Goal: Transaction & Acquisition: Purchase product/service

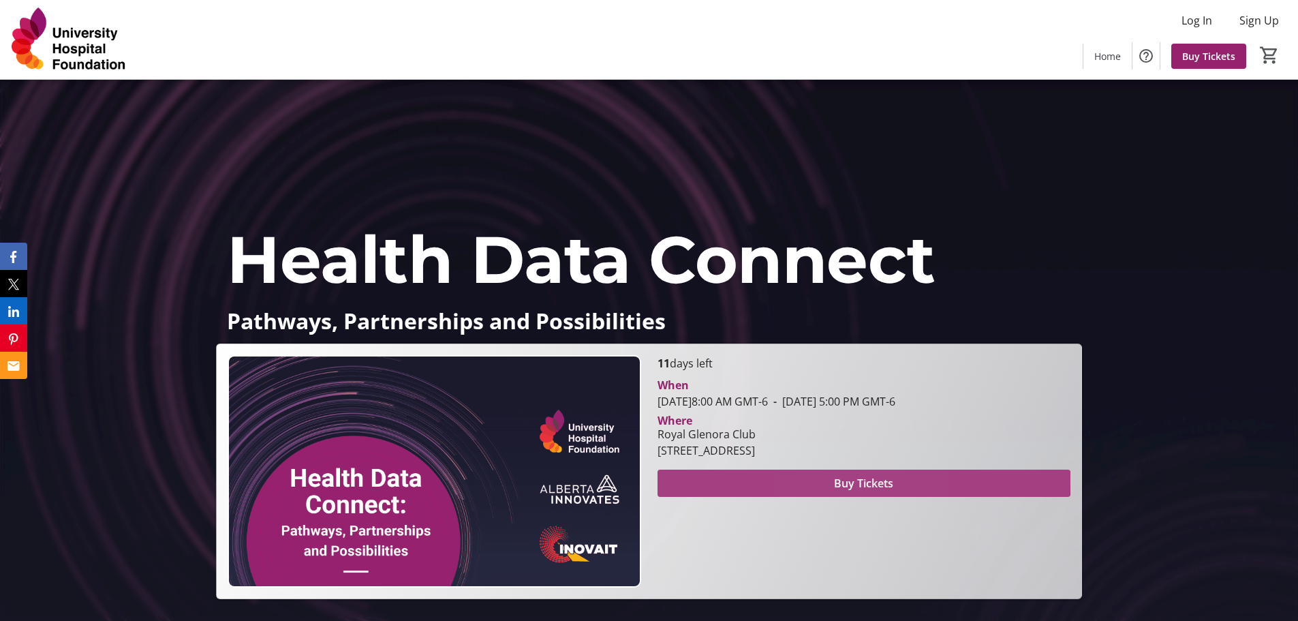
click at [836, 480] on span "Buy Tickets" at bounding box center [863, 483] width 59 height 16
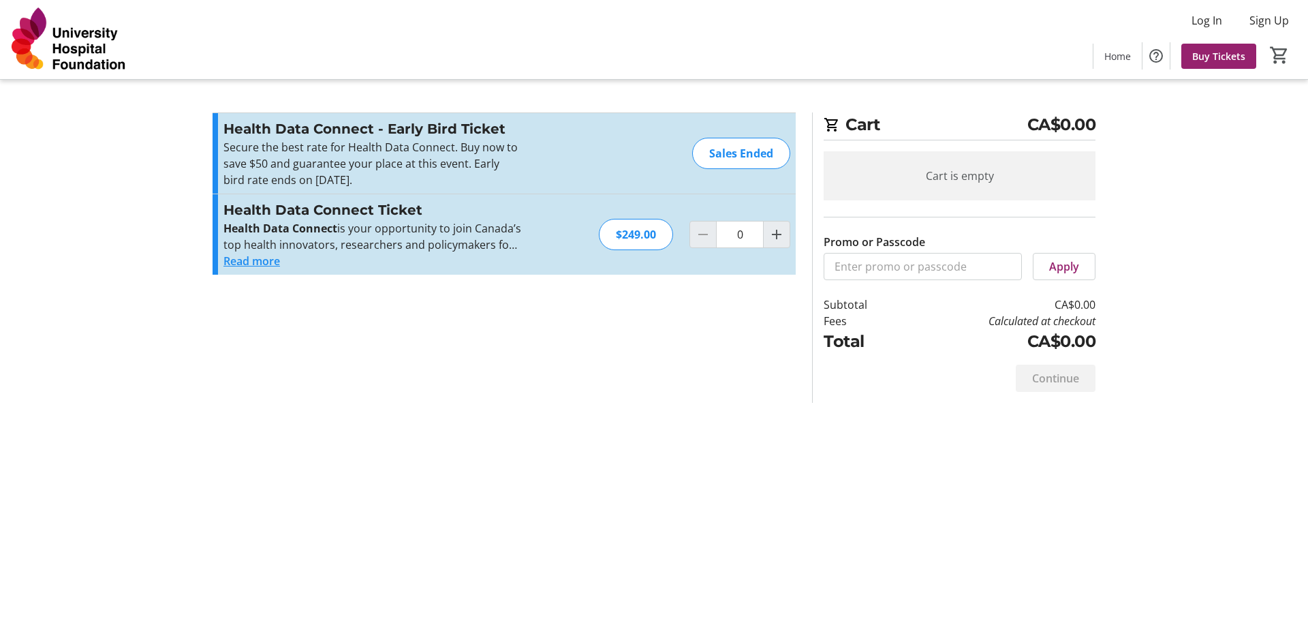
drag, startPoint x: 782, startPoint y: 238, endPoint x: 874, endPoint y: 266, distance: 96.1
click at [782, 238] on mat-icon "Increment by one" at bounding box center [776, 234] width 16 height 16
type input "1"
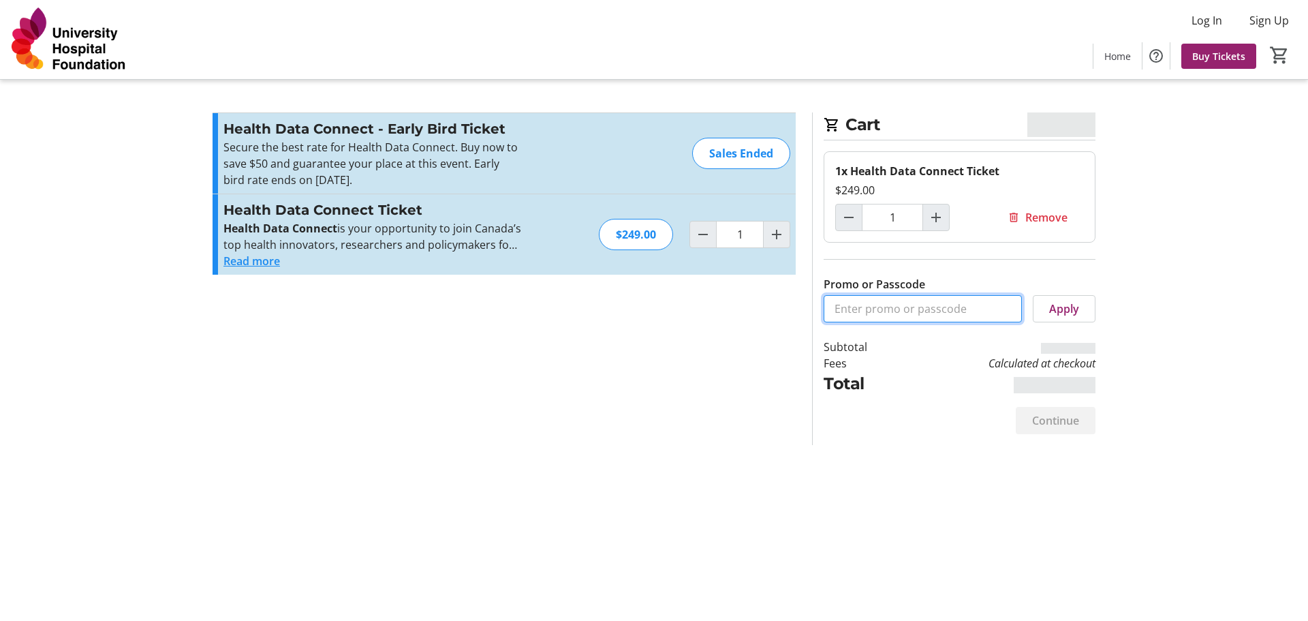
click at [871, 311] on input "Promo or Passcode" at bounding box center [923, 308] width 198 height 27
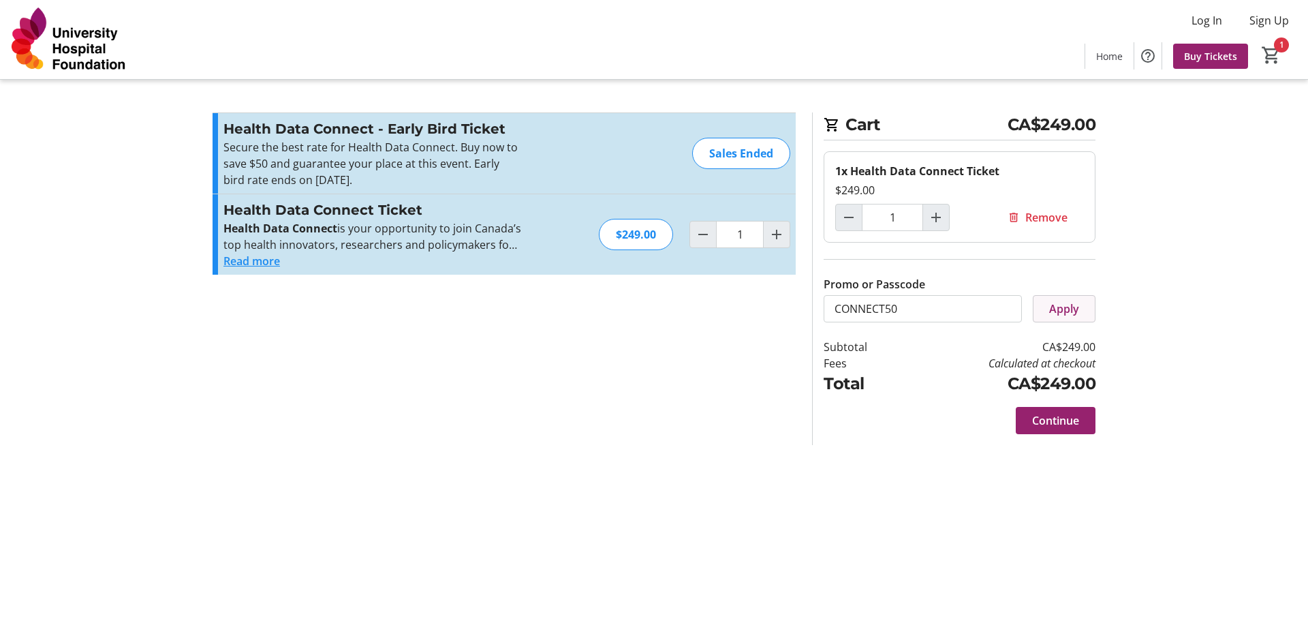
click at [1084, 300] on span at bounding box center [1063, 308] width 61 height 33
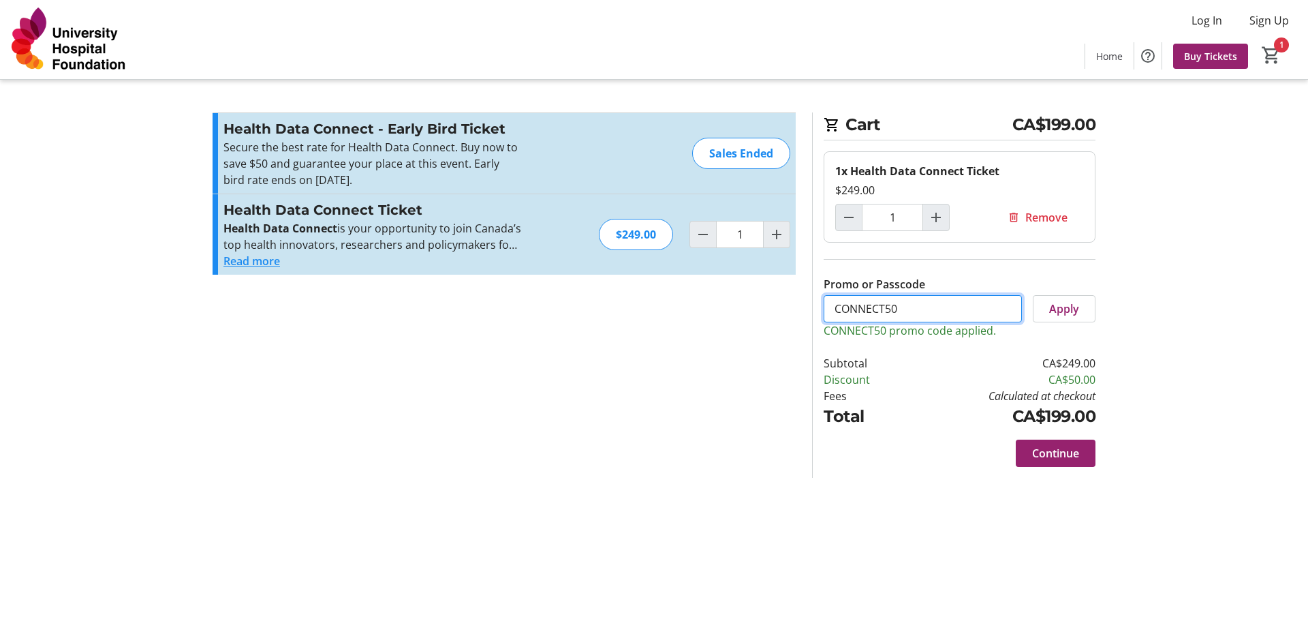
click at [890, 305] on input "CONNECT50" at bounding box center [923, 308] width 198 height 27
drag, startPoint x: 895, startPoint y: 308, endPoint x: 887, endPoint y: 308, distance: 8.2
click at [887, 308] on input "CONNECT50" at bounding box center [923, 308] width 198 height 27
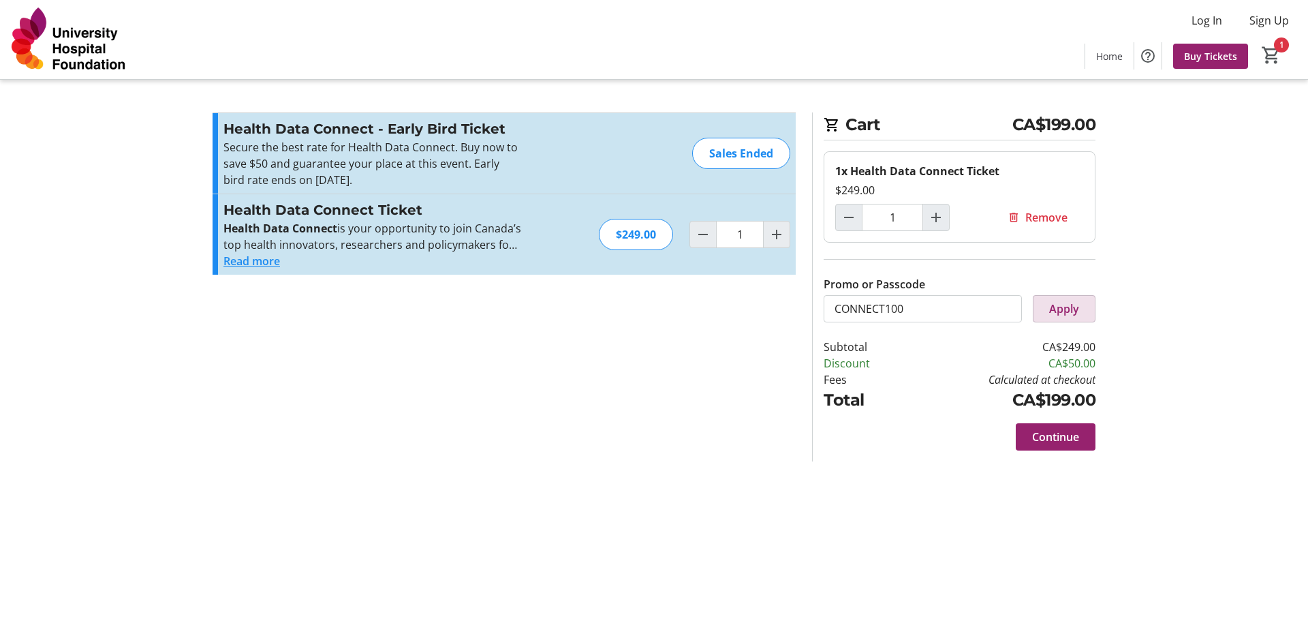
click at [1078, 313] on span "Apply" at bounding box center [1064, 308] width 30 height 16
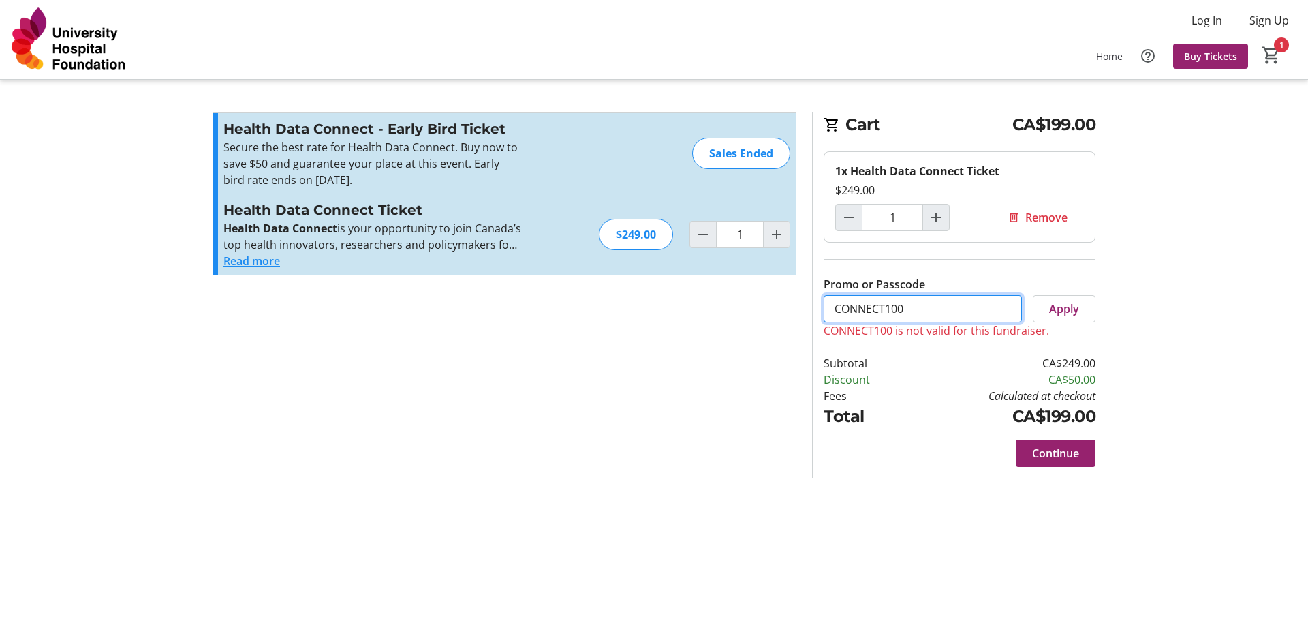
click at [948, 317] on input "CONNECT100" at bounding box center [923, 308] width 198 height 27
click at [1055, 311] on span "Apply" at bounding box center [1064, 308] width 30 height 16
click at [931, 305] on input "CONNECT75" at bounding box center [923, 308] width 198 height 27
type input "CONNECT50"
click at [1064, 315] on span "Apply" at bounding box center [1064, 308] width 30 height 16
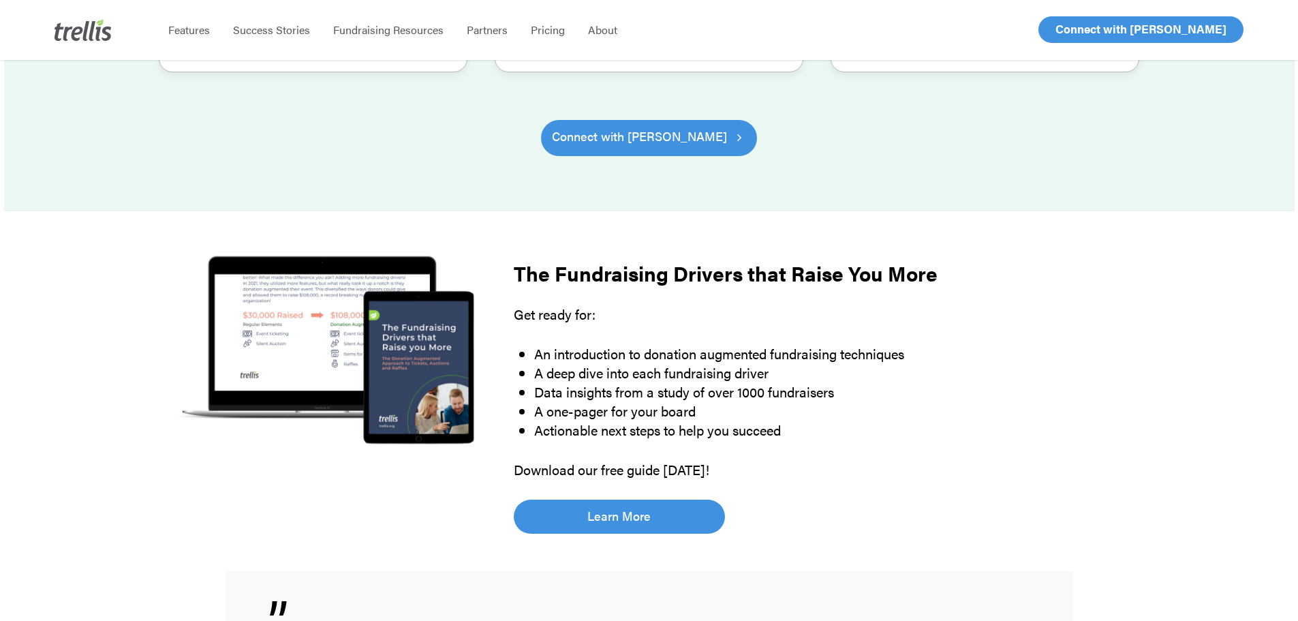
scroll to position [681, 0]
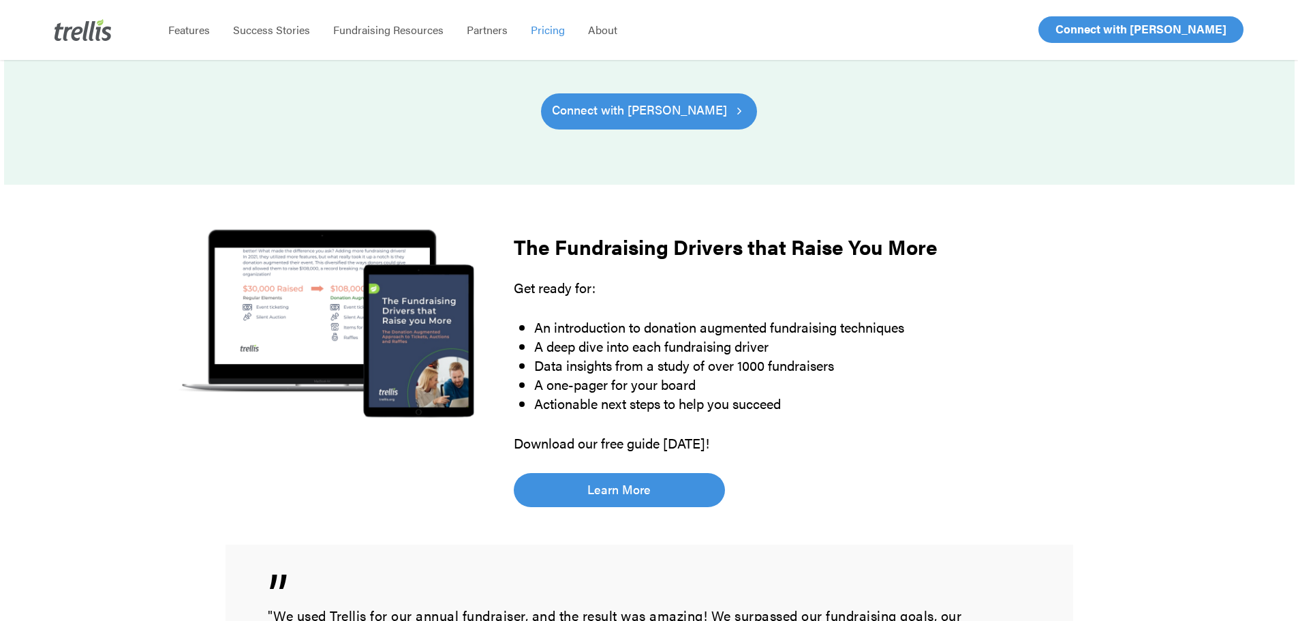
click at [552, 37] on li "Pricing" at bounding box center [547, 30] width 57 height 60
click at [552, 29] on span "Pricing" at bounding box center [548, 30] width 34 height 16
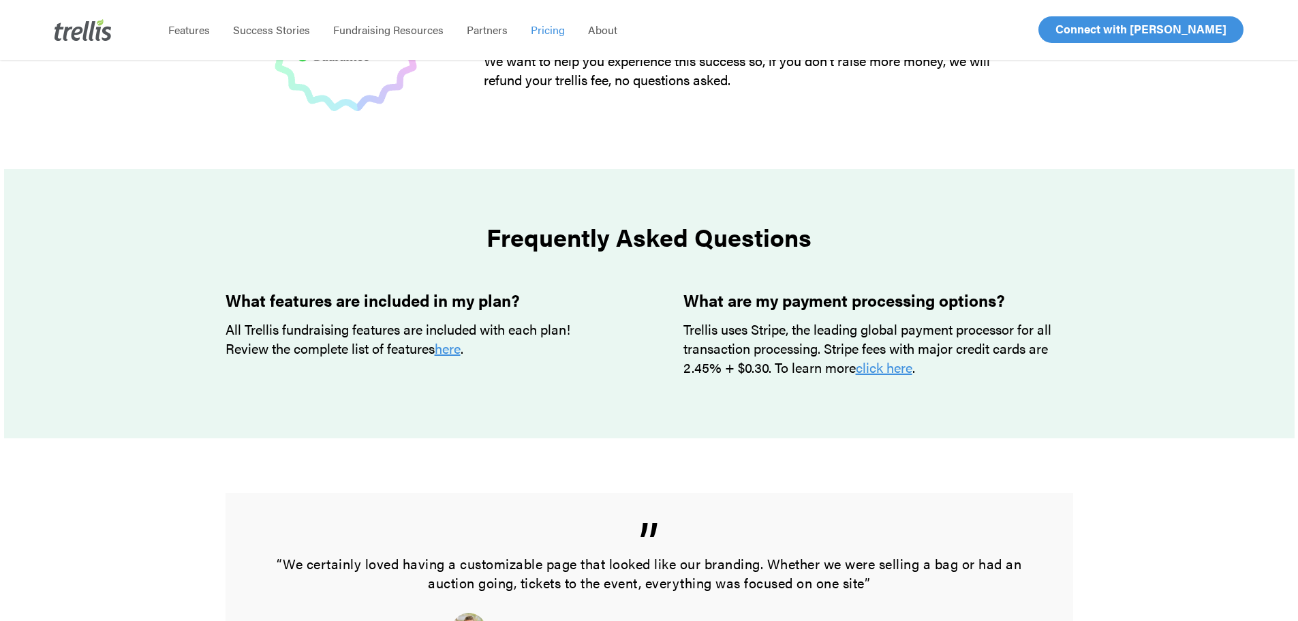
scroll to position [1158, 0]
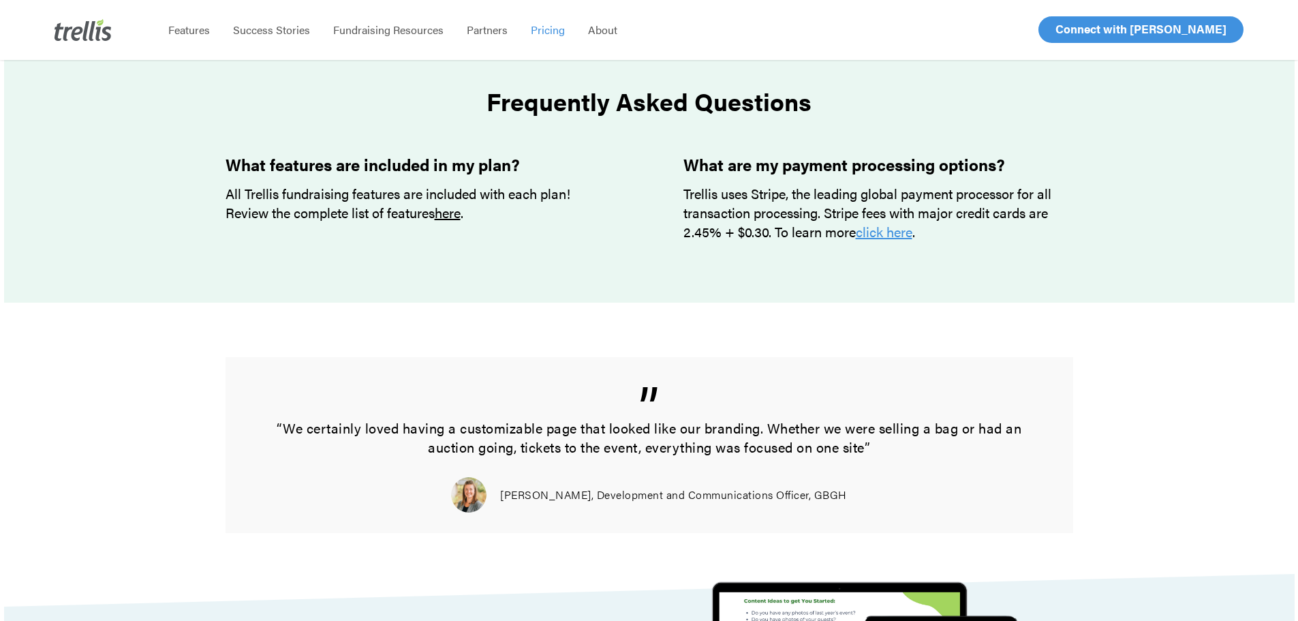
click at [450, 215] on link "here" at bounding box center [448, 212] width 26 height 20
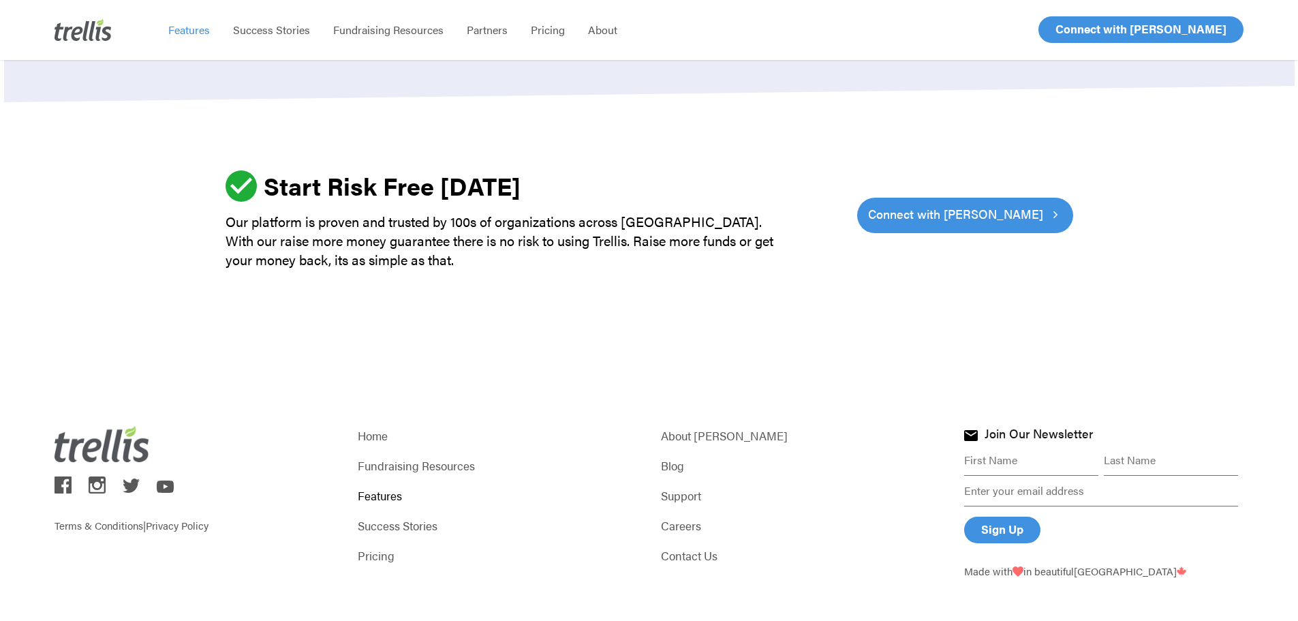
scroll to position [4152, 0]
